Goal: Transaction & Acquisition: Purchase product/service

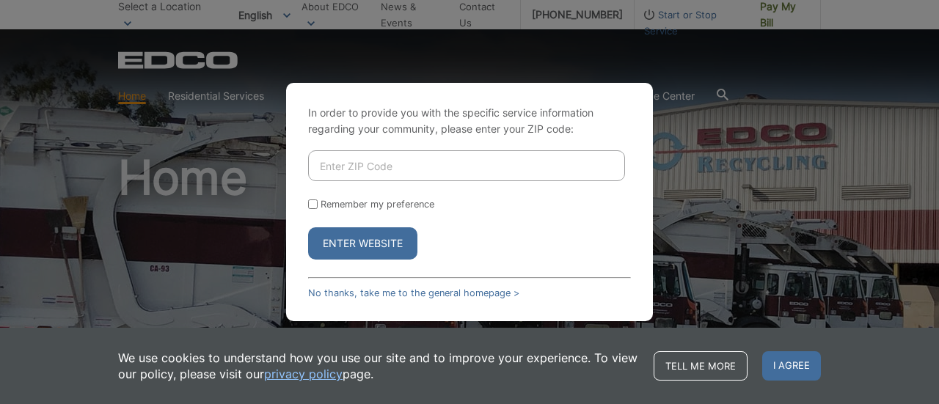
click at [444, 172] on input "Enter ZIP Code" at bounding box center [466, 165] width 317 height 31
type input "91932"
click at [308, 227] on button "Enter Website" at bounding box center [362, 243] width 109 height 32
click at [375, 249] on button "Enter Website" at bounding box center [362, 243] width 109 height 32
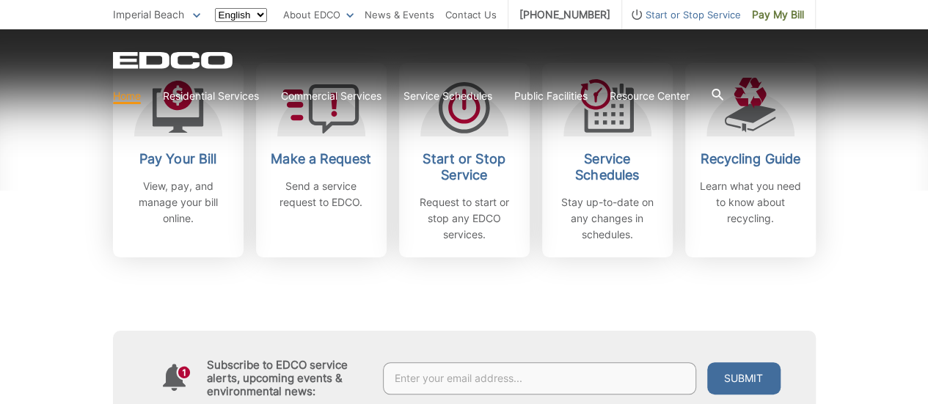
scroll to position [482, 0]
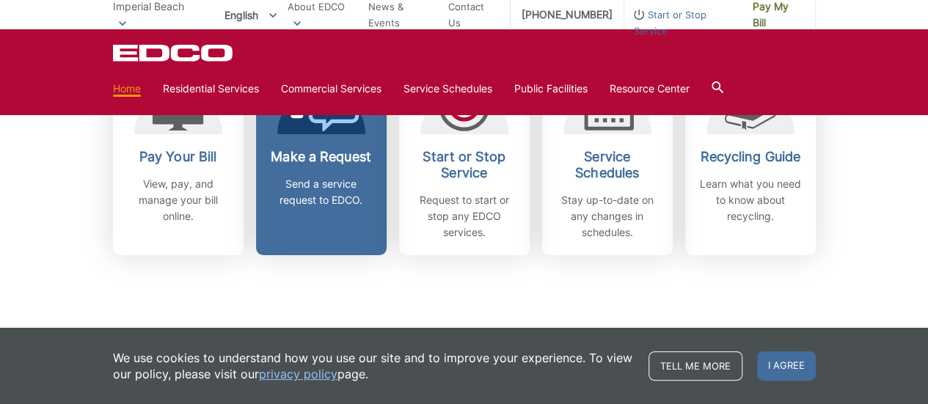
click at [343, 192] on p "Send a service request to EDCO." at bounding box center [321, 192] width 109 height 32
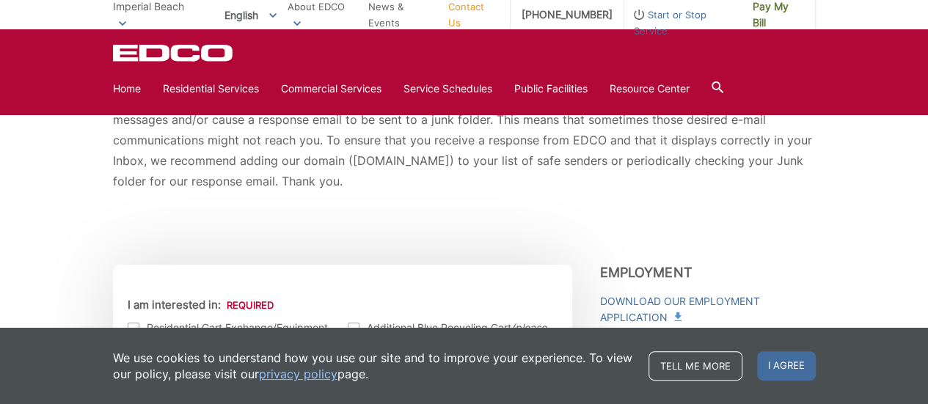
scroll to position [445, 0]
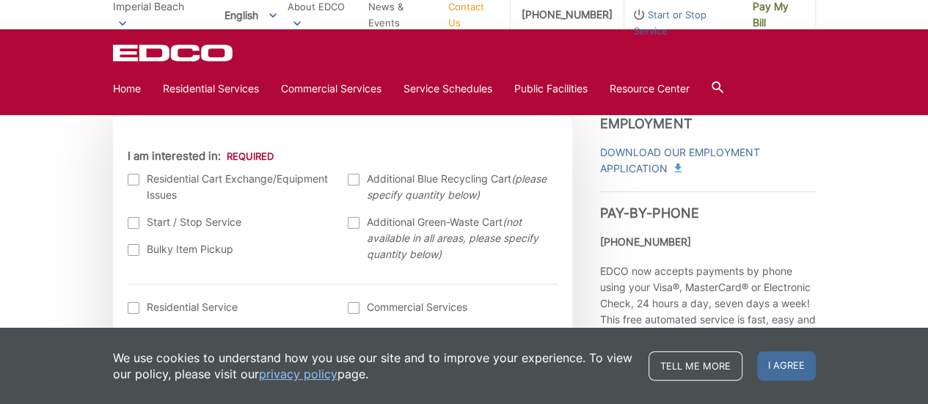
click at [134, 184] on div at bounding box center [134, 180] width 12 height 12
click at [0, 0] on input "I am interested in:" at bounding box center [0, 0] width 0 height 0
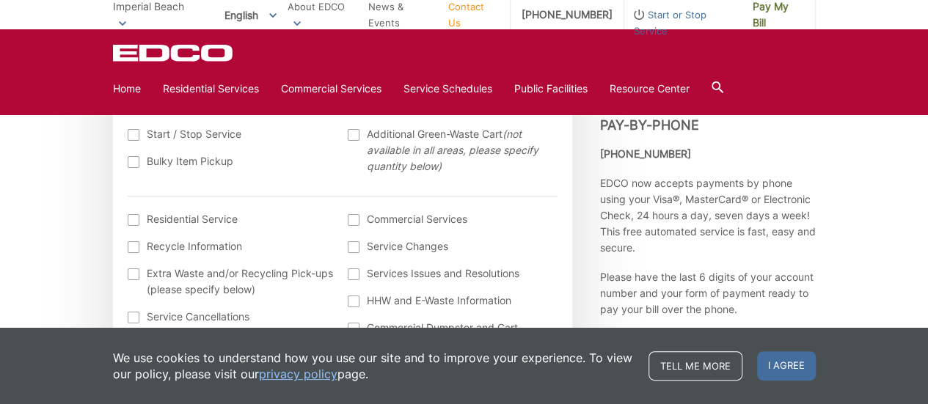
scroll to position [533, 0]
click at [132, 216] on div at bounding box center [134, 220] width 12 height 12
click at [0, 0] on input "I am interested in: (continued) *" at bounding box center [0, 0] width 0 height 0
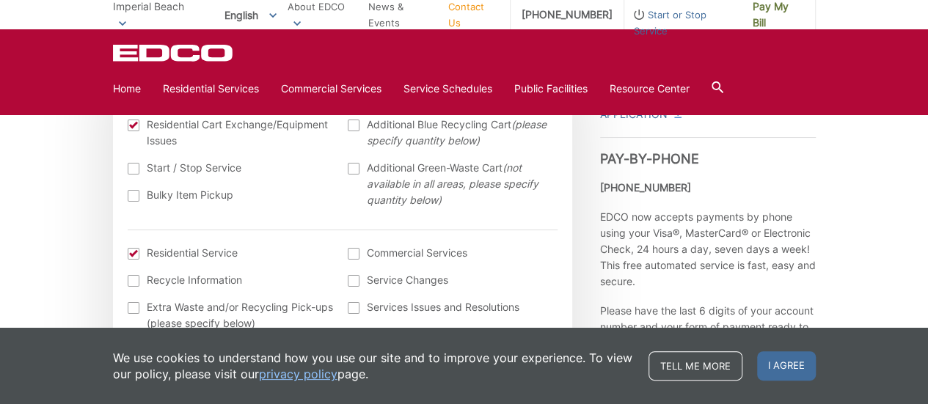
scroll to position [483, 0]
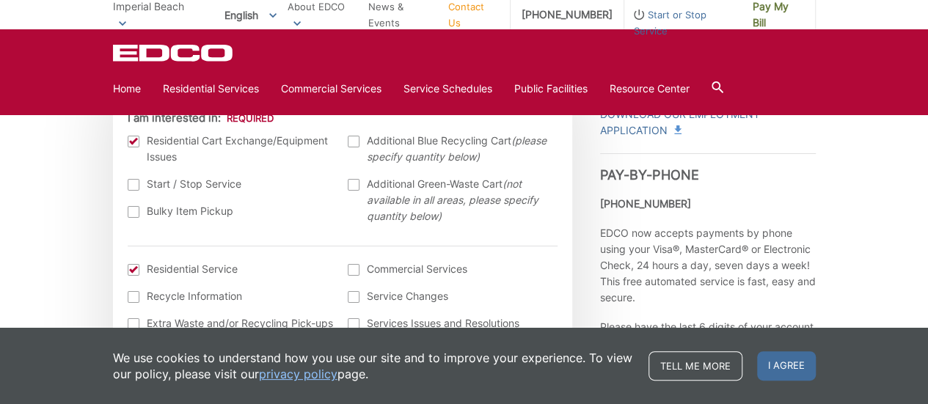
click at [128, 269] on div at bounding box center [134, 270] width 12 height 12
click at [0, 0] on input "I am interested in: (continued) *" at bounding box center [0, 0] width 0 height 0
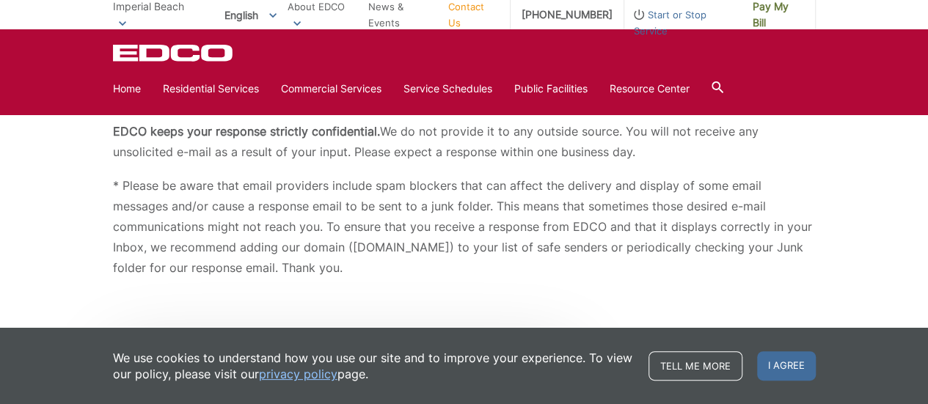
scroll to position [0, 0]
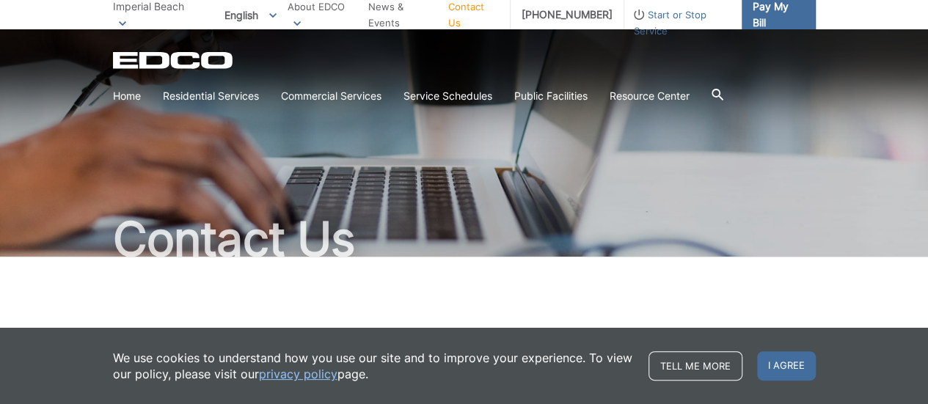
click at [758, 17] on span "Pay My Bill" at bounding box center [778, 15] width 51 height 32
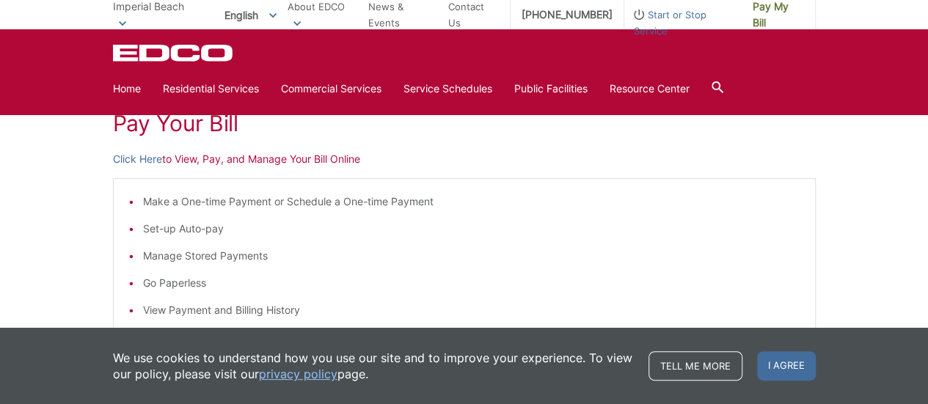
scroll to position [216, 0]
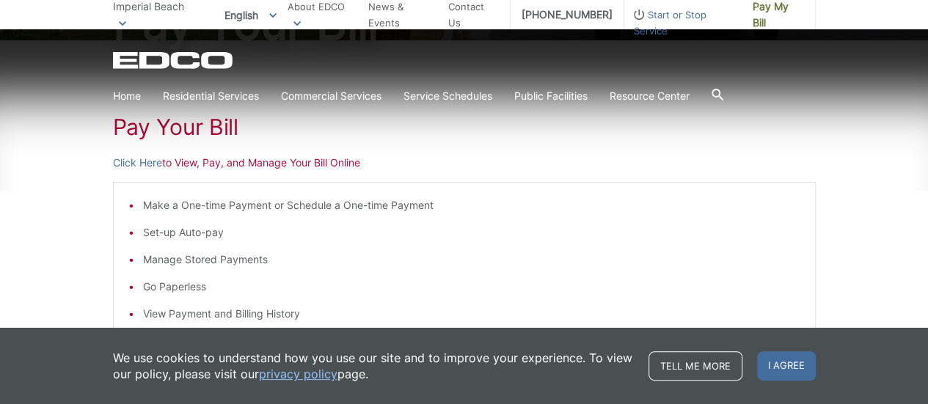
click at [266, 166] on p "Click Here to View, Pay, and Manage Your Bill Online" at bounding box center [464, 163] width 703 height 16
click at [153, 161] on link "Click Here" at bounding box center [137, 163] width 49 height 16
